Goal: Information Seeking & Learning: Understand process/instructions

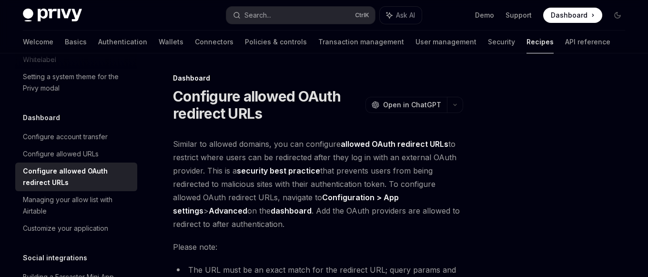
click at [339, 152] on span "Similar to allowed domains, you can configure allowed OAuth redirect URLs to re…" at bounding box center [318, 183] width 290 height 93
click at [100, 148] on div "Configure allowed URLs" at bounding box center [77, 153] width 109 height 11
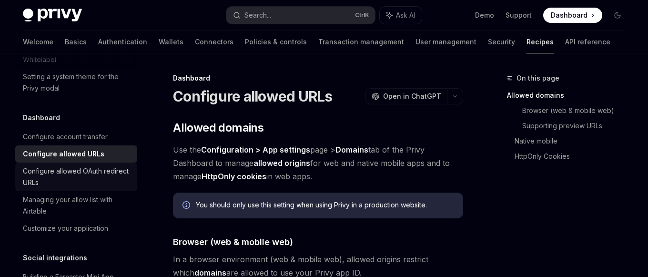
click at [89, 165] on div "Configure allowed OAuth redirect URLs" at bounding box center [77, 176] width 109 height 23
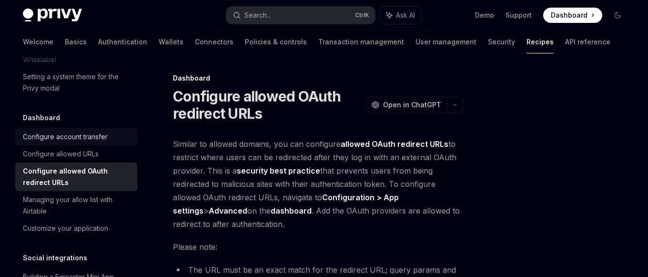
click at [97, 131] on div "Configure account transfer" at bounding box center [65, 136] width 85 height 11
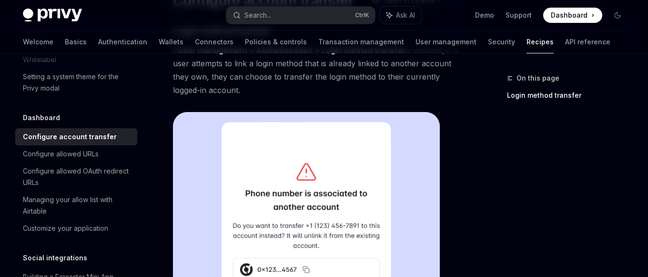
scroll to position [97, 0]
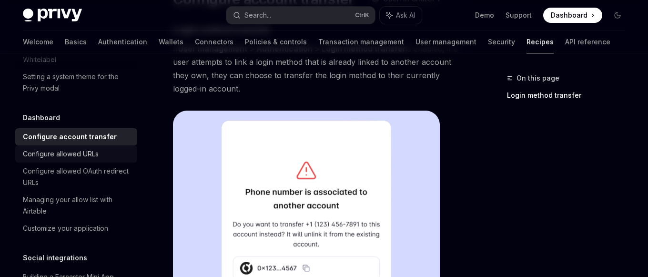
click at [75, 148] on div "Configure allowed URLs" at bounding box center [61, 153] width 76 height 11
type textarea "*"
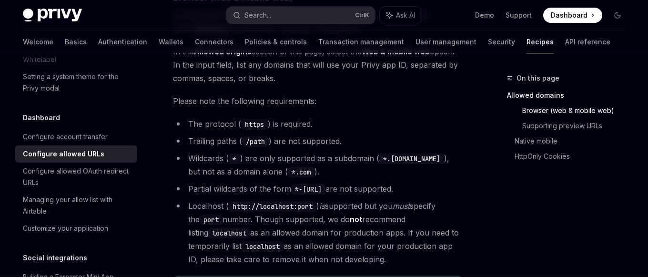
scroll to position [243, 0]
drag, startPoint x: 189, startPoint y: 189, endPoint x: 454, endPoint y: 192, distance: 265.3
click at [454, 192] on li "Partial wildcards of the form *-[URL] are not supported." at bounding box center [318, 189] width 290 height 13
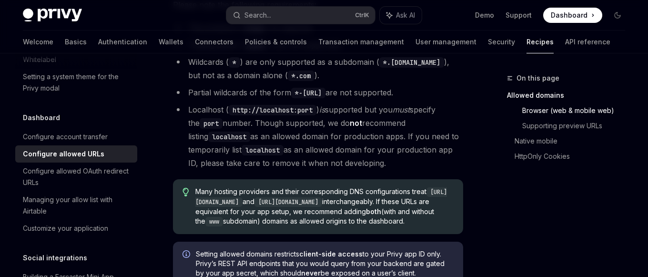
scroll to position [389, 0]
